Goal: Check status: Check status

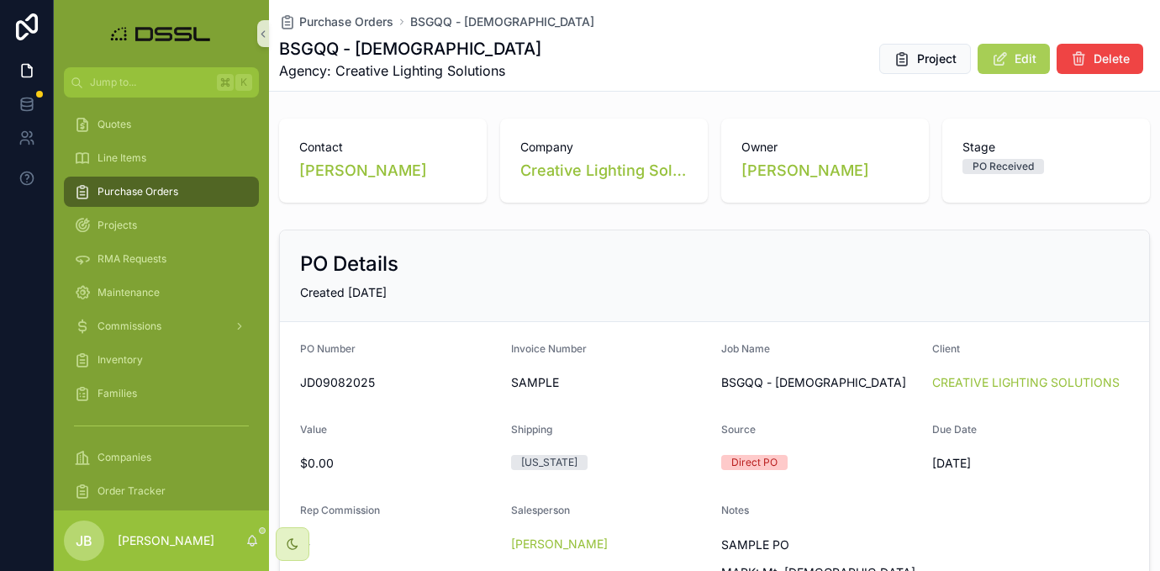
click at [168, 193] on span "Purchase Orders" at bounding box center [138, 191] width 81 height 13
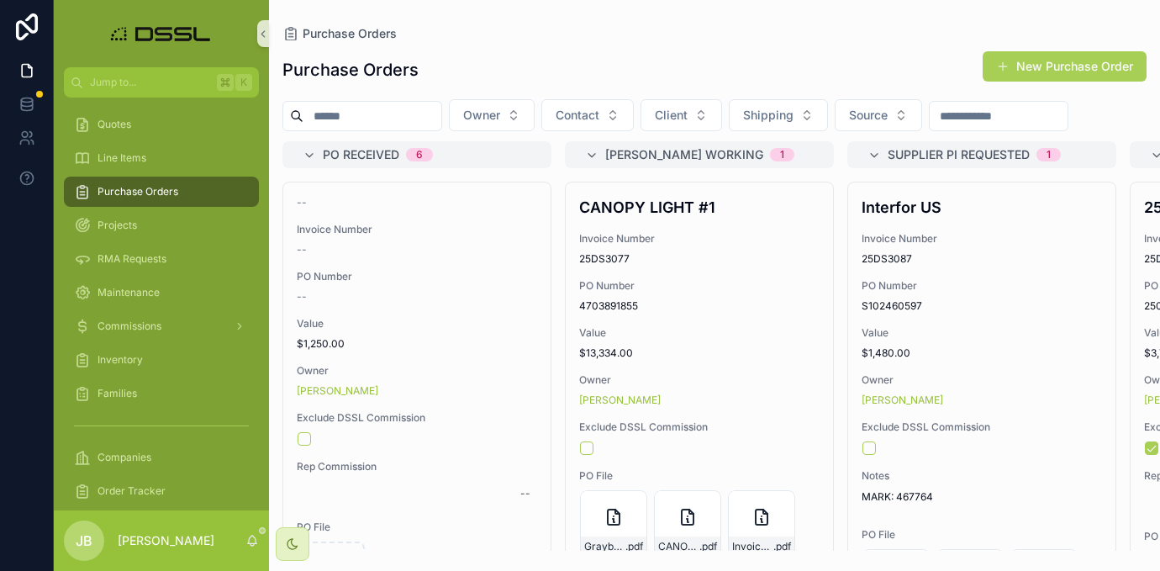
click at [346, 110] on input "scrollable content" at bounding box center [372, 116] width 138 height 24
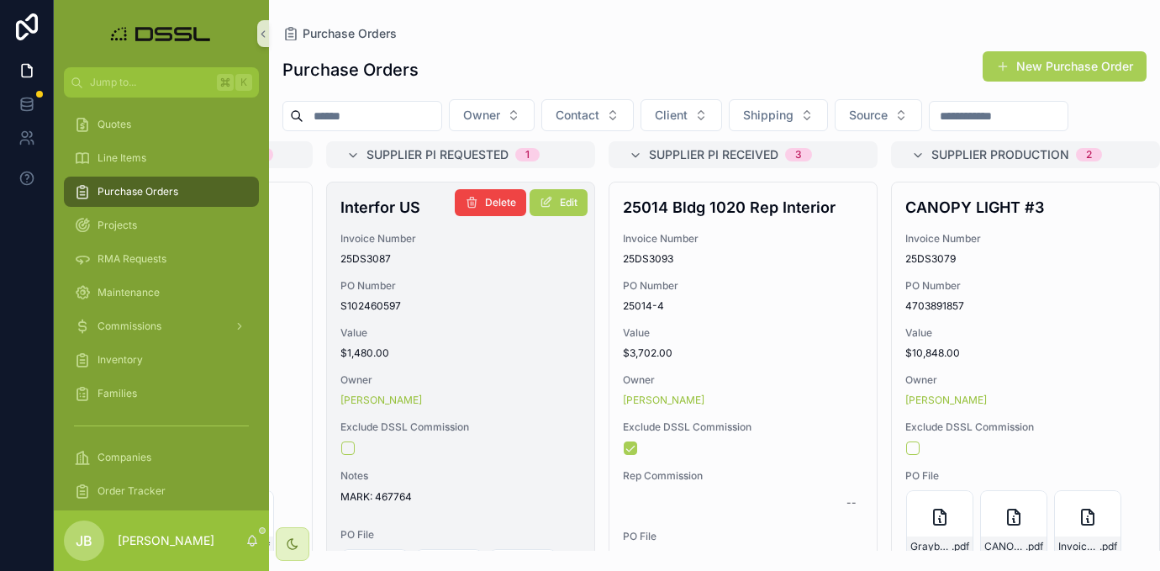
scroll to position [0, 584]
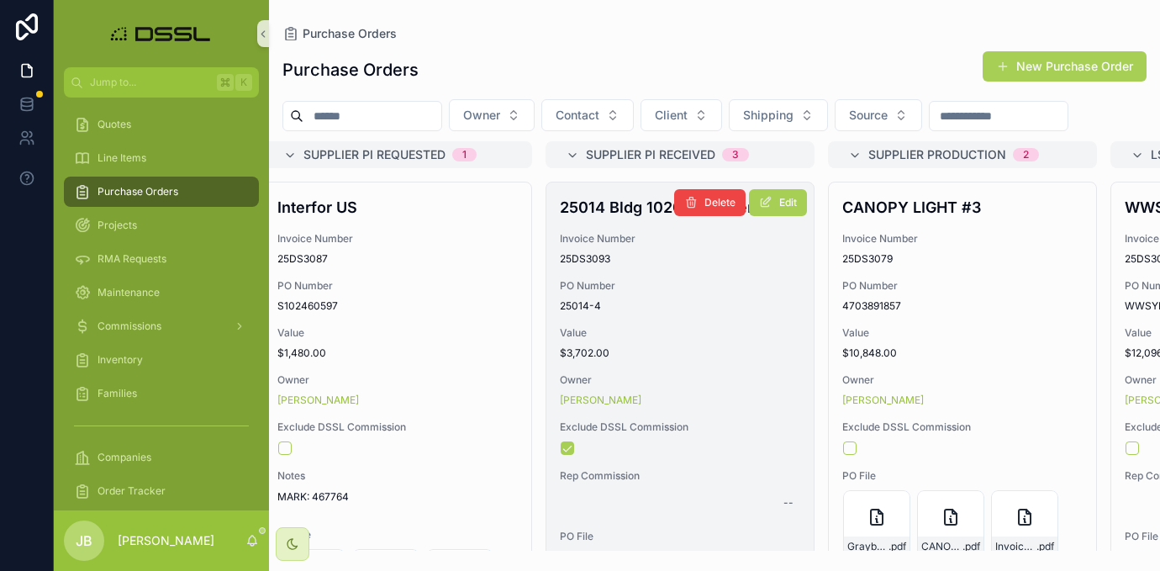
click at [633, 219] on h4 "25014 Bldg 1020 Rep Interior" at bounding box center [680, 207] width 240 height 23
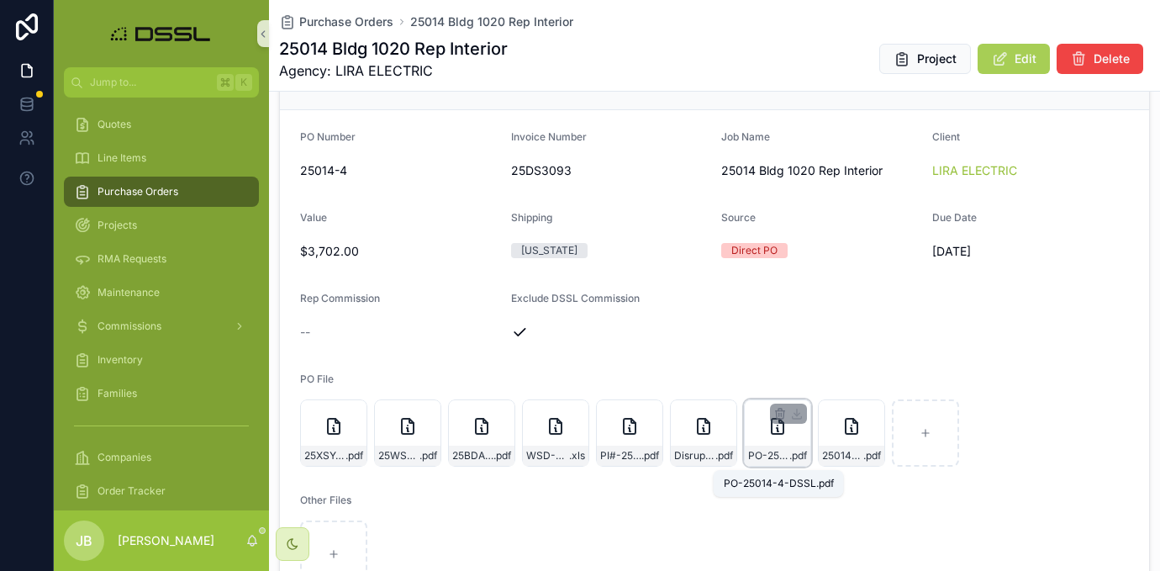
scroll to position [207, 0]
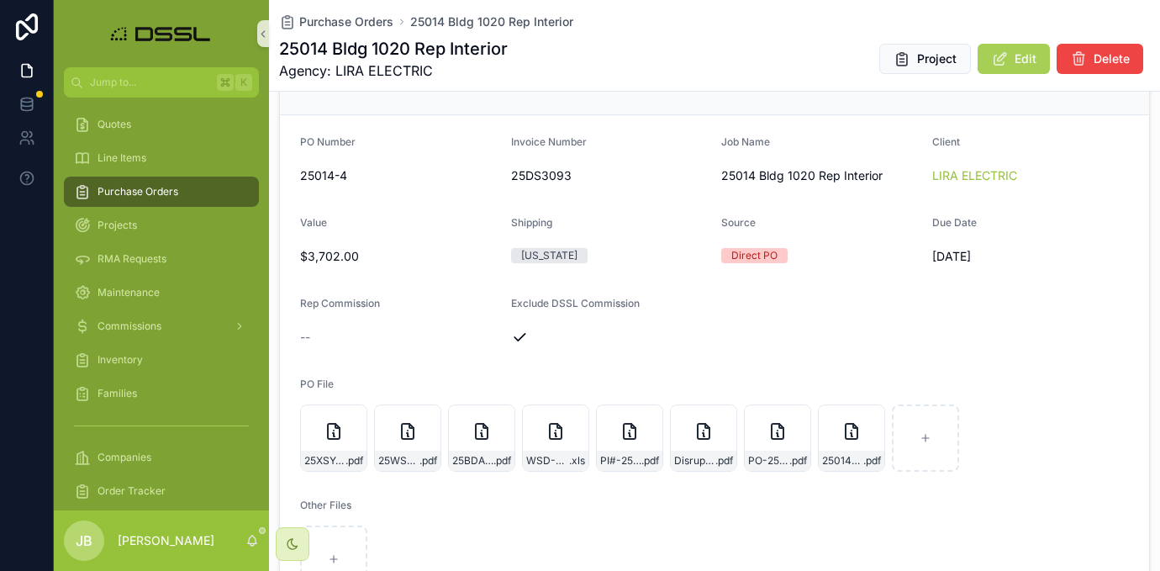
click at [156, 193] on span "Purchase Orders" at bounding box center [138, 191] width 81 height 13
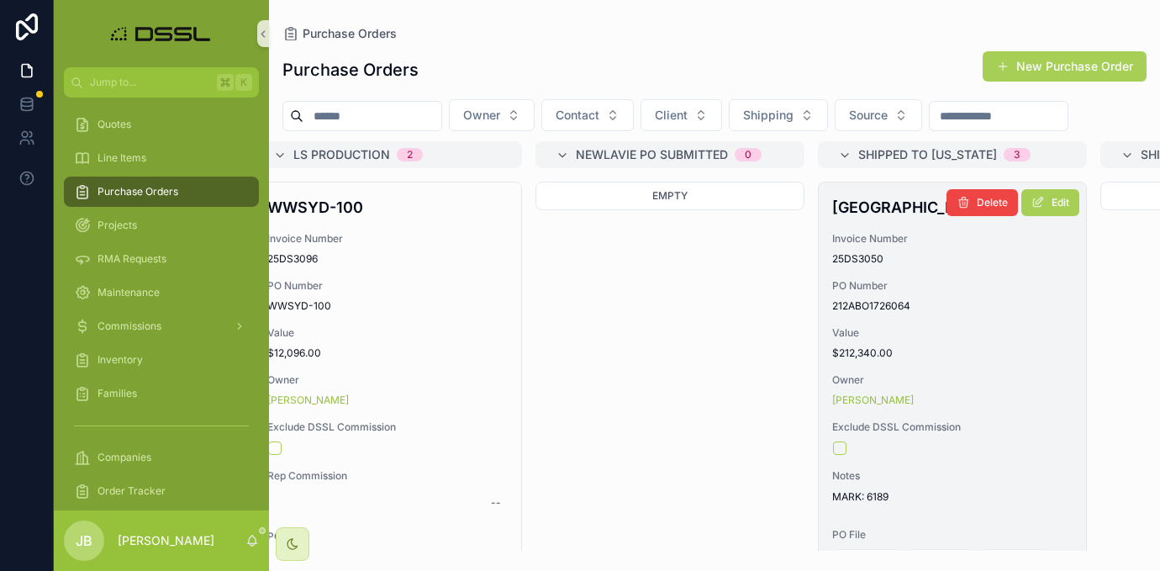
scroll to position [0, 944]
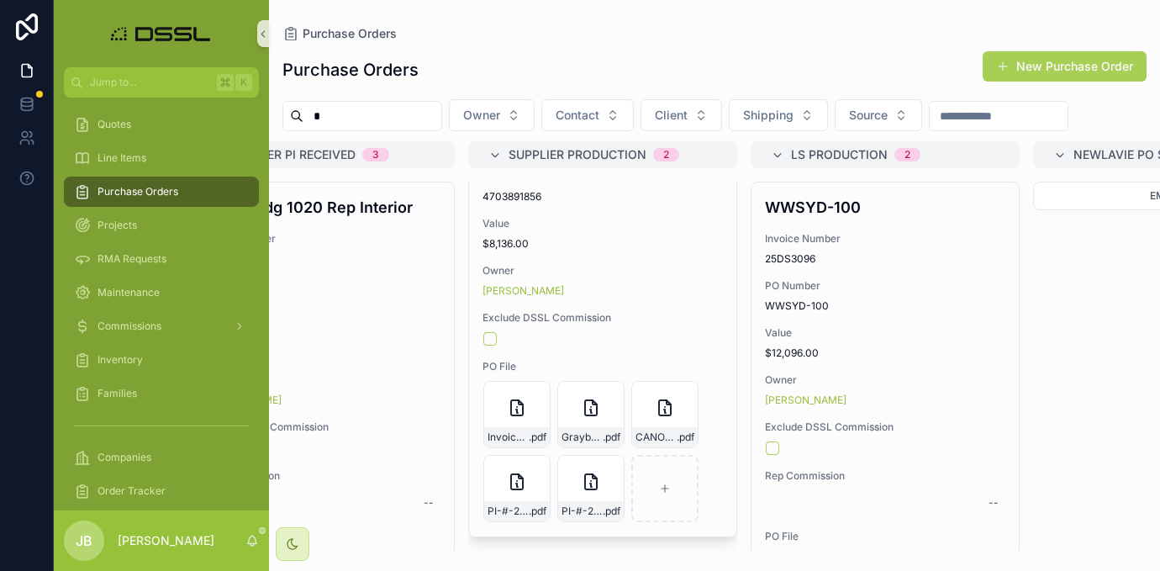
click at [405, 120] on input "*" at bounding box center [372, 116] width 138 height 24
click at [367, 128] on div "***" at bounding box center [372, 116] width 180 height 30
click at [346, 121] on input "***" at bounding box center [372, 116] width 138 height 24
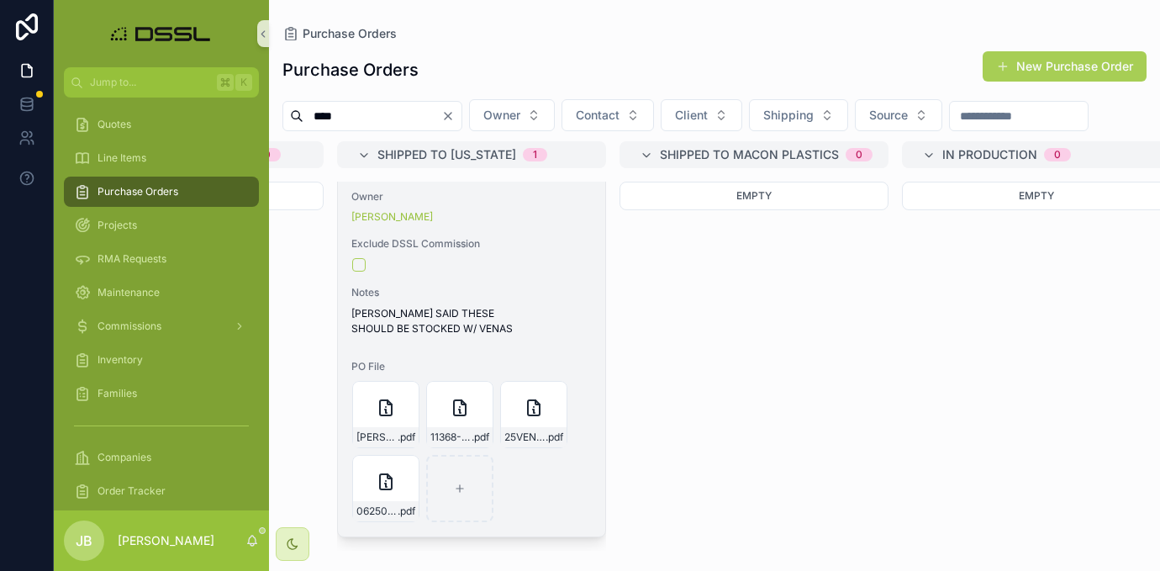
scroll to position [220, 0]
click at [398, 508] on span ".pdf" at bounding box center [407, 510] width 18 height 13
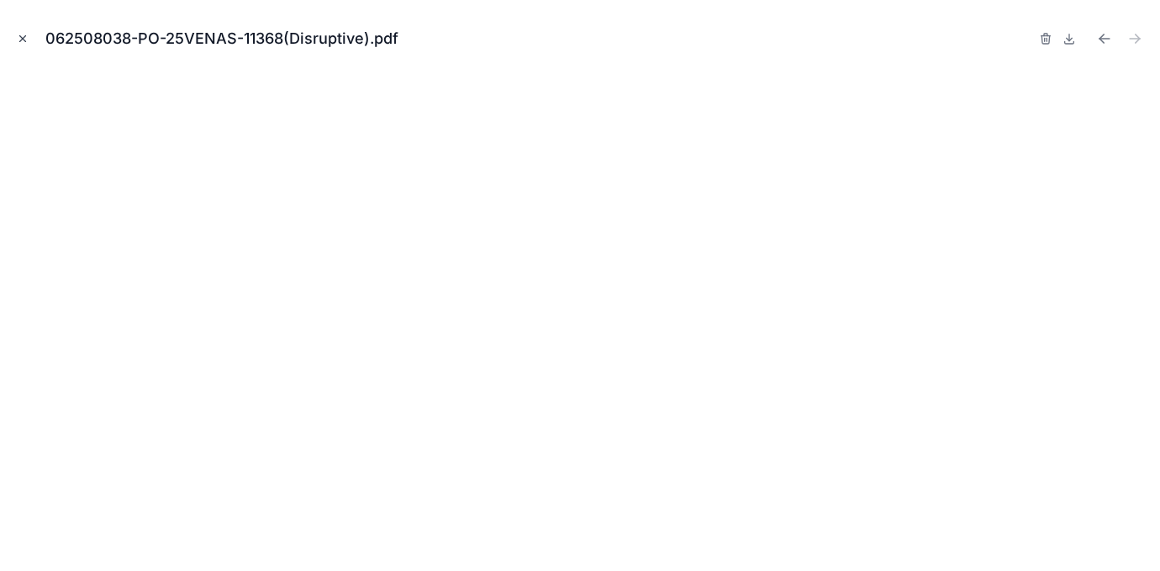
click at [18, 35] on icon "Close modal" at bounding box center [23, 39] width 12 height 12
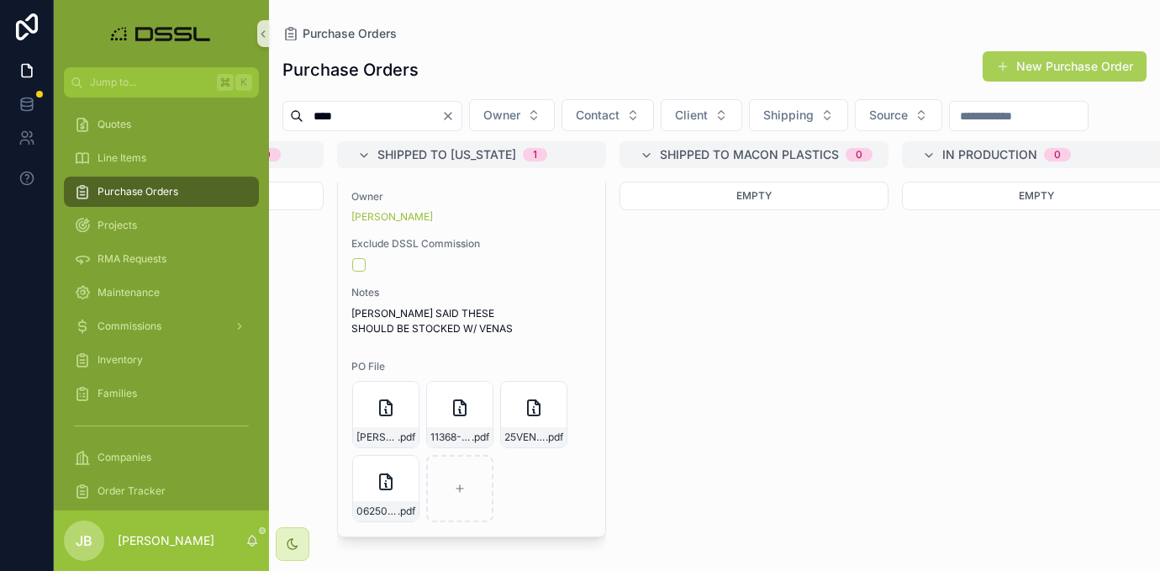
click at [408, 117] on input "****" at bounding box center [372, 116] width 138 height 24
type input "*"
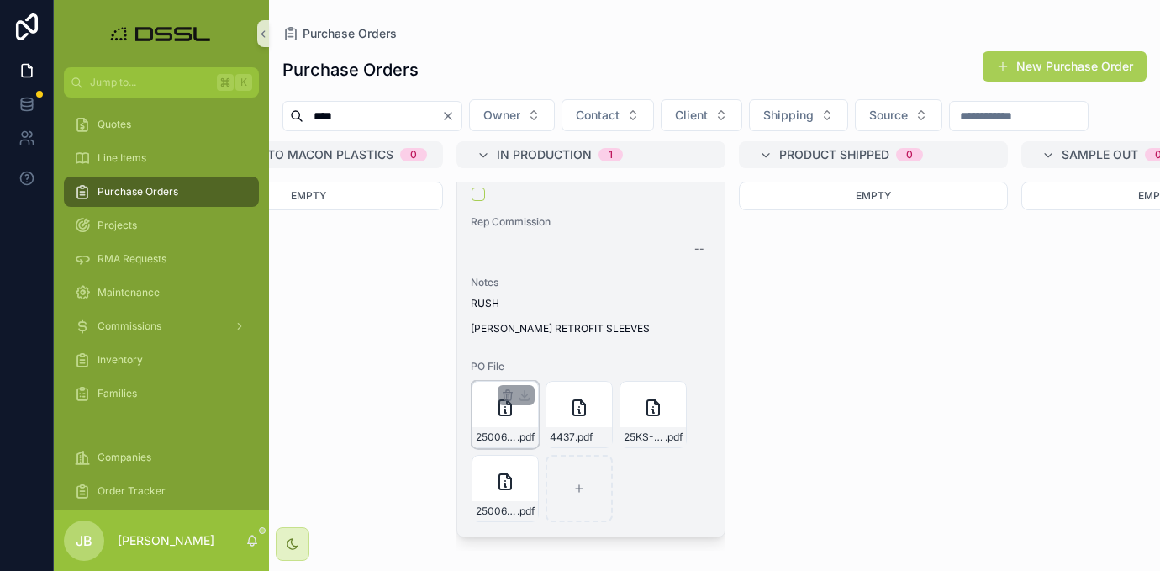
scroll to position [314, 0]
click at [517, 431] on span ".pdf" at bounding box center [526, 436] width 18 height 13
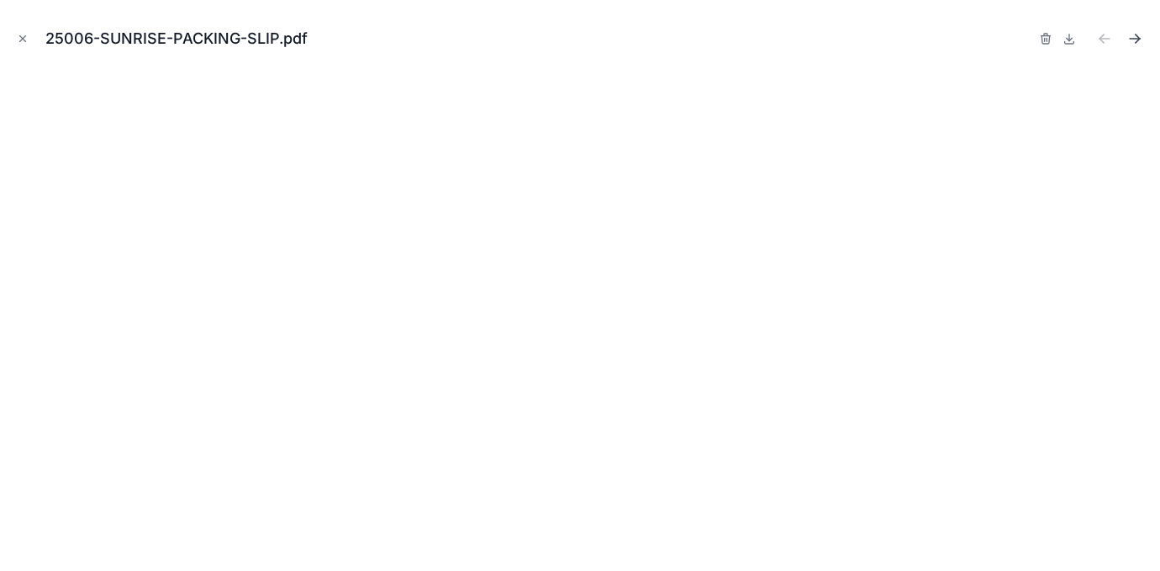
click at [1136, 39] on icon "Next file" at bounding box center [1135, 39] width 10 height 0
click at [21, 38] on icon "Close modal" at bounding box center [23, 39] width 12 height 12
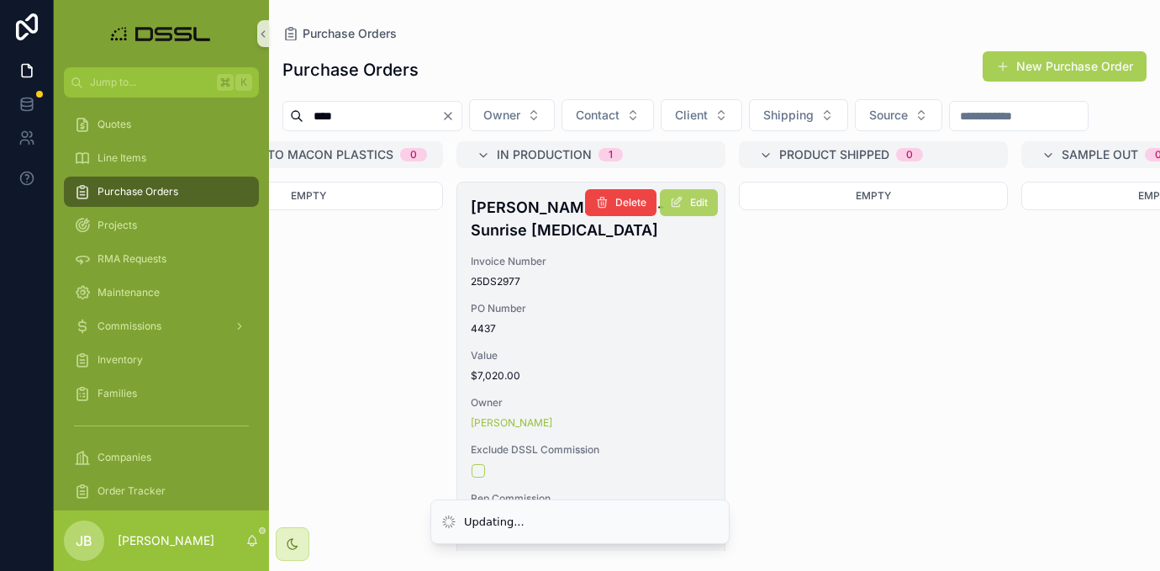
click at [688, 216] on button "Edit" at bounding box center [689, 202] width 58 height 27
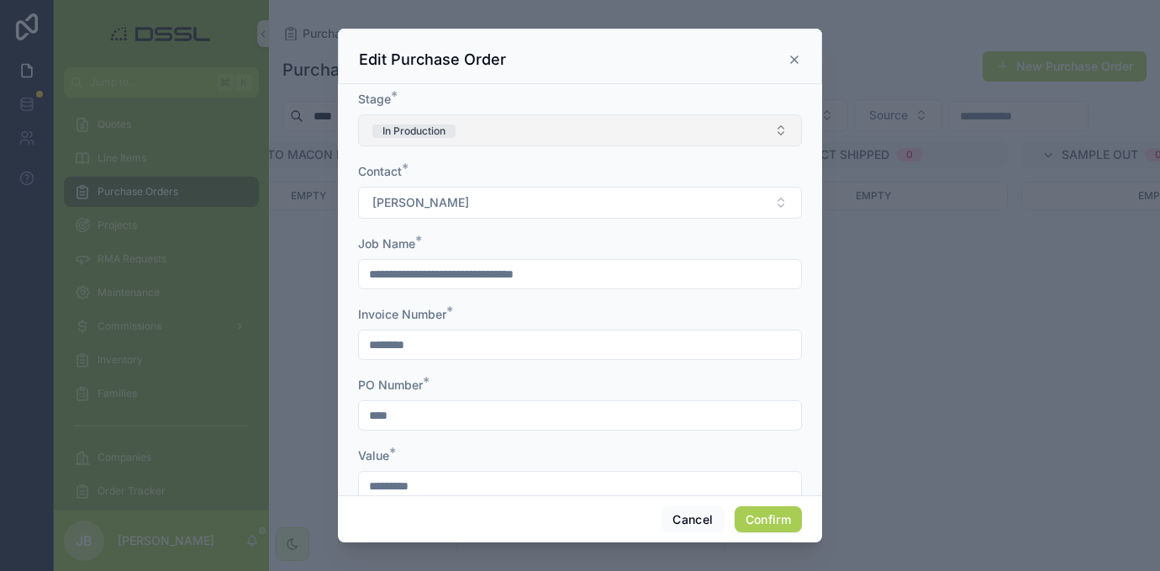
click at [632, 136] on button "In Production" at bounding box center [580, 130] width 444 height 32
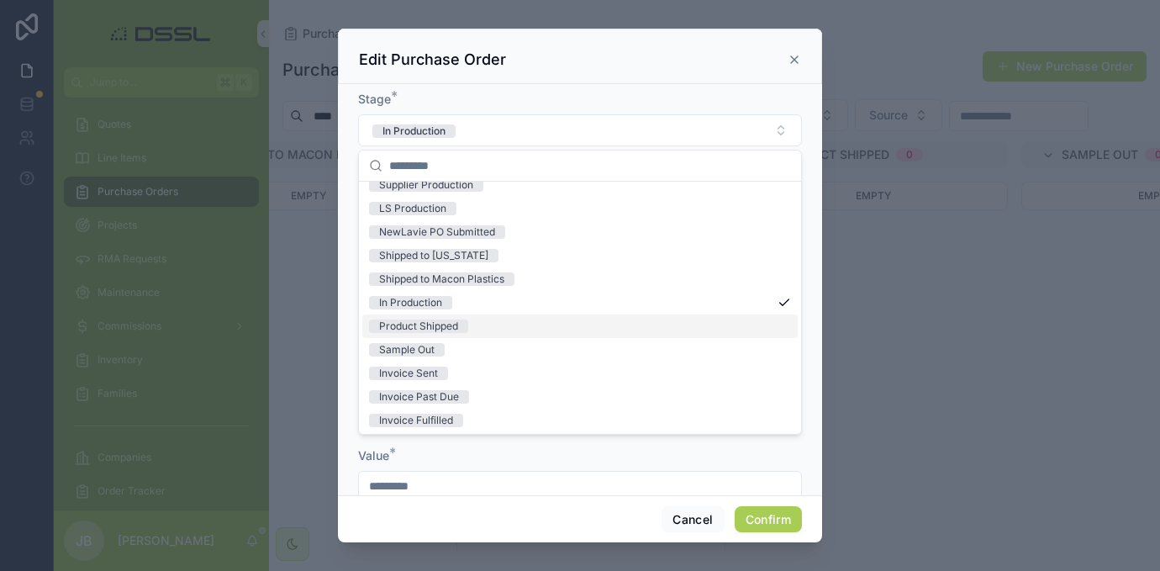
scroll to position [111, 0]
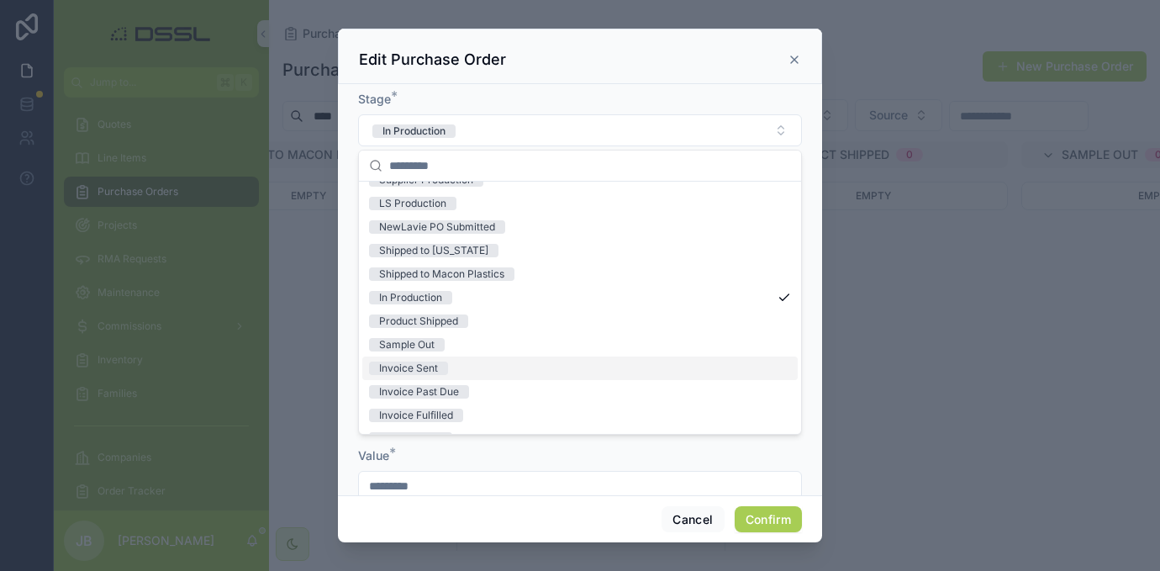
click at [431, 370] on div "Invoice Sent" at bounding box center [408, 367] width 59 height 13
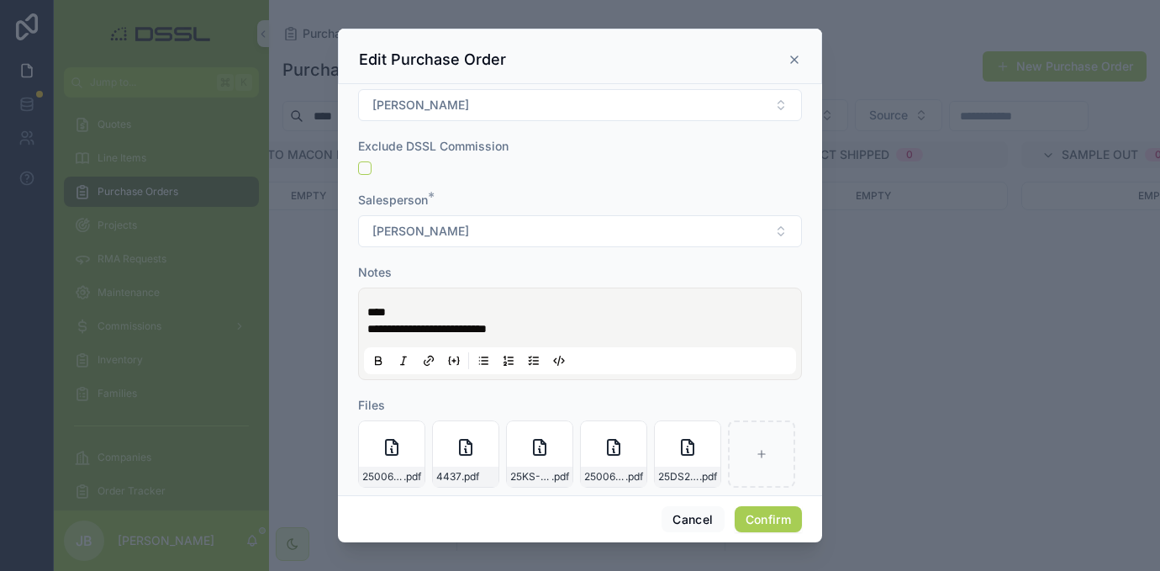
scroll to position [799, 0]
click at [767, 525] on button "Confirm" at bounding box center [768, 519] width 67 height 27
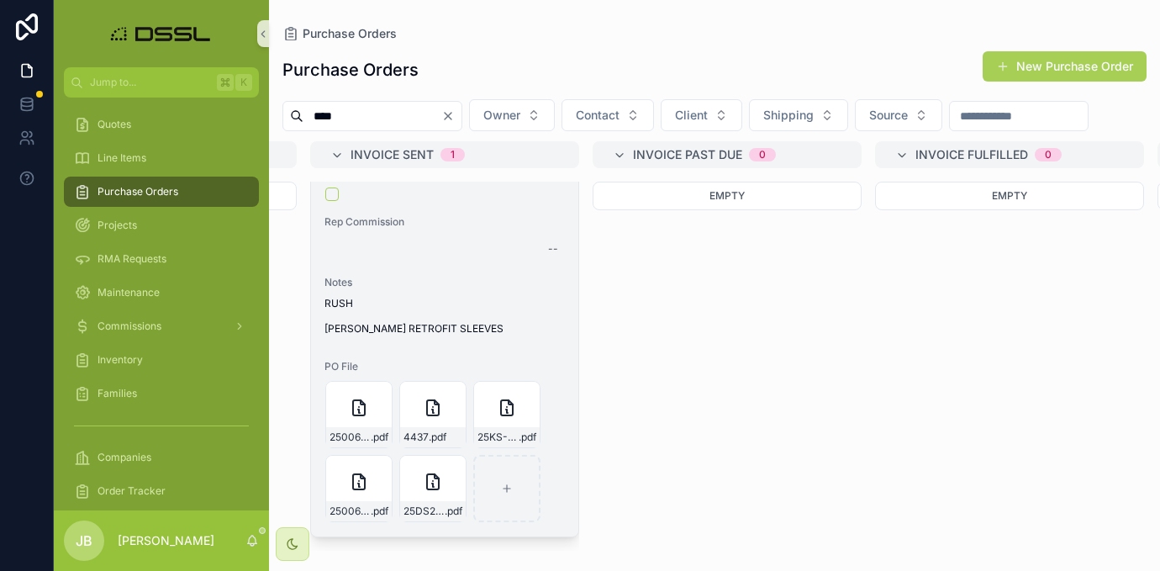
scroll to position [314, 0]
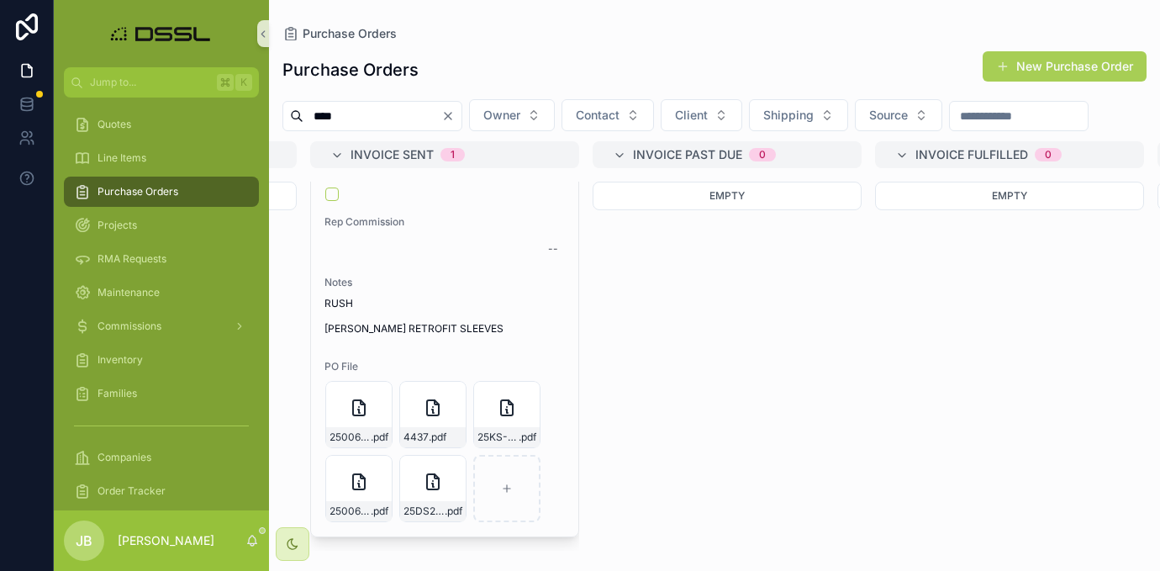
click at [399, 121] on input "****" at bounding box center [372, 116] width 138 height 24
type input "*"
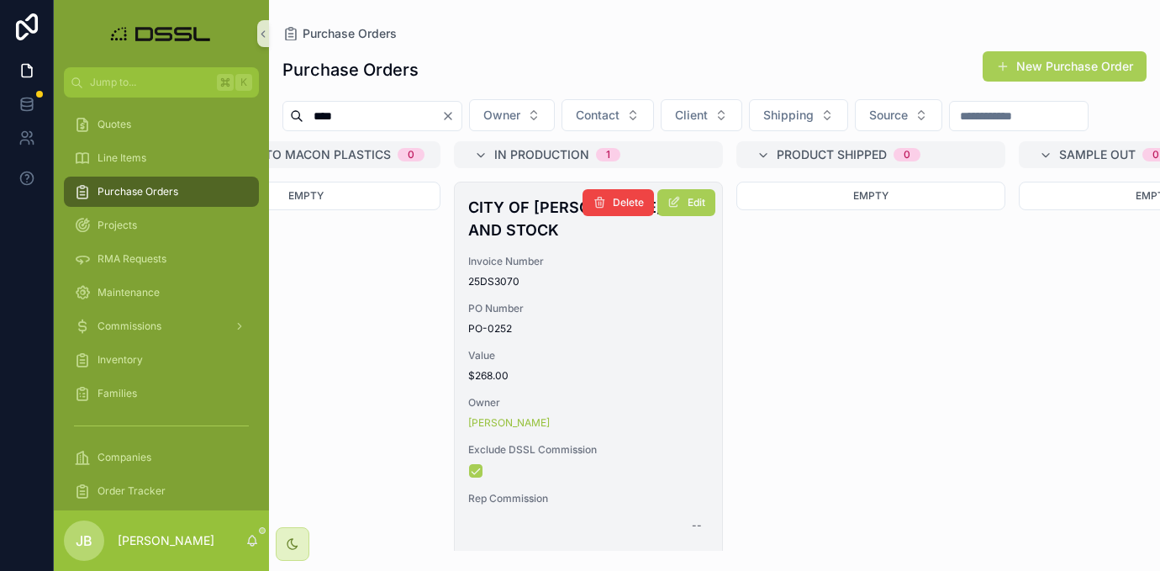
type input "****"
click at [495, 241] on h4 "CITY OF [PERSON_NAME] AND STOCK" at bounding box center [588, 218] width 240 height 45
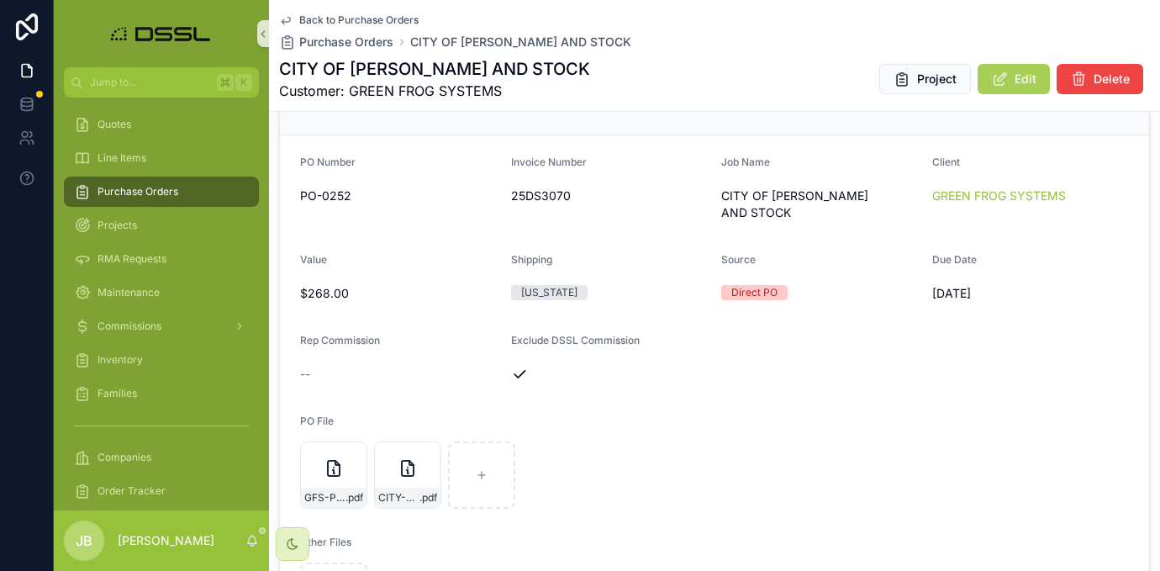
scroll to position [217, 0]
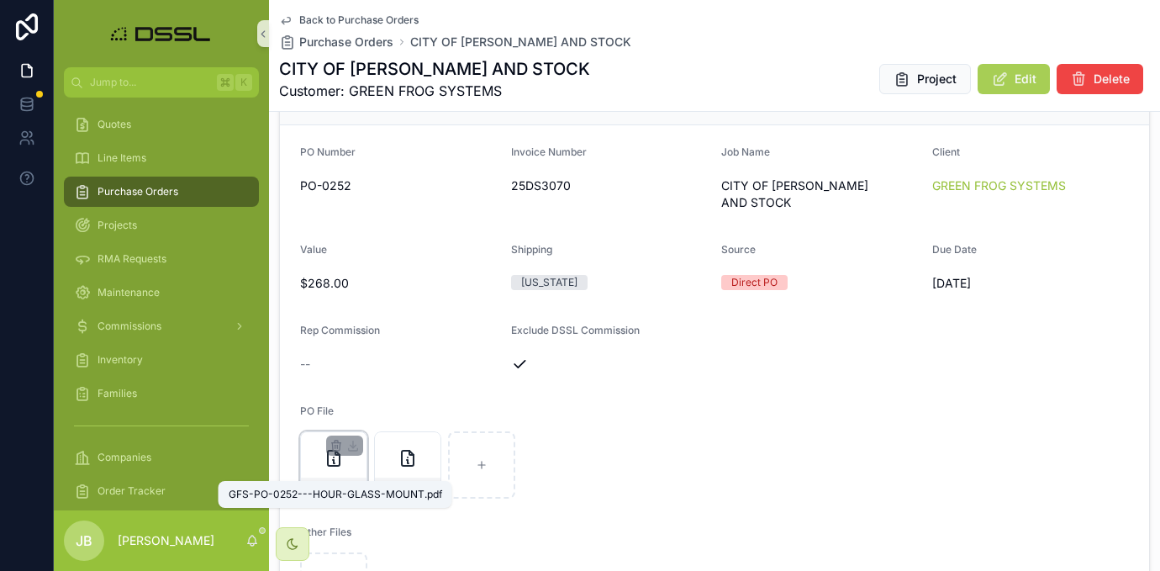
click at [354, 481] on span ".pdf" at bounding box center [355, 487] width 18 height 13
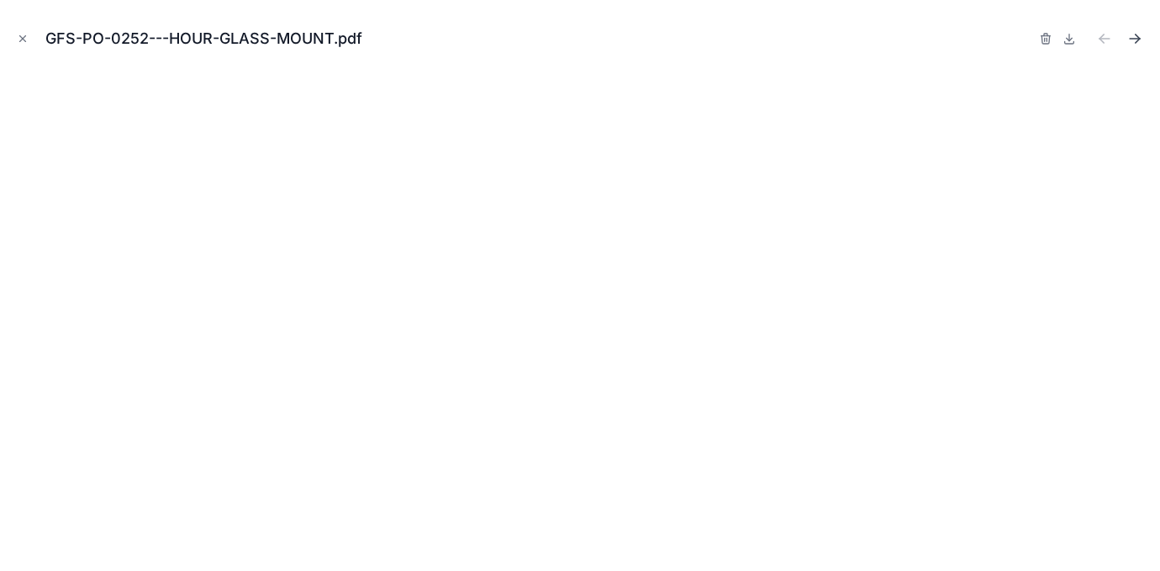
click at [1140, 39] on icon "Next file" at bounding box center [1138, 36] width 4 height 4
click at [24, 38] on icon "Close modal" at bounding box center [23, 39] width 6 height 6
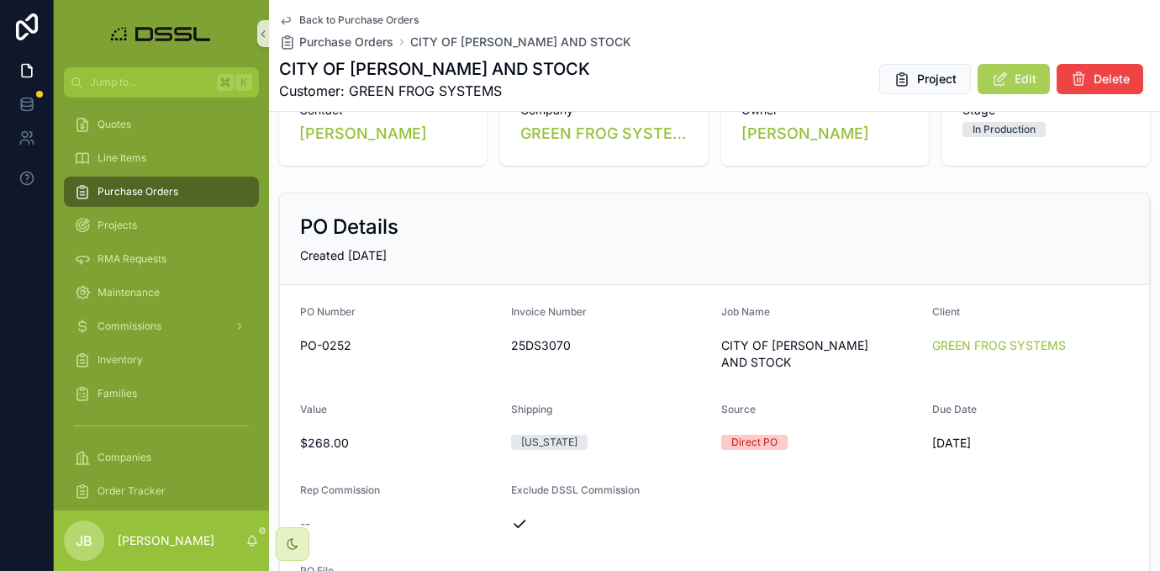
scroll to position [16, 0]
